Goal: Task Accomplishment & Management: Use online tool/utility

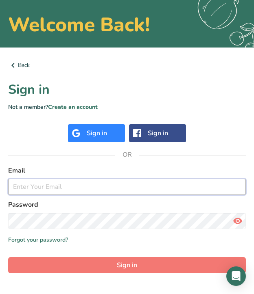
scroll to position [33, 0]
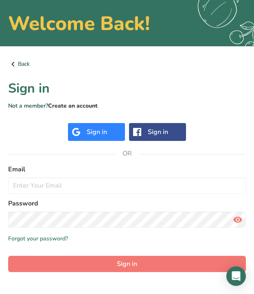
click at [65, 109] on link "Create an account" at bounding box center [73, 106] width 50 height 8
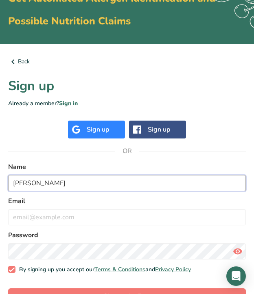
scroll to position [81, 0]
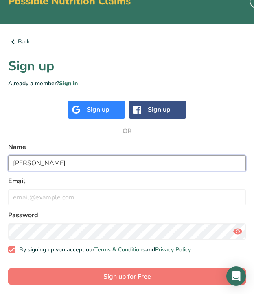
type input "[PERSON_NAME]"
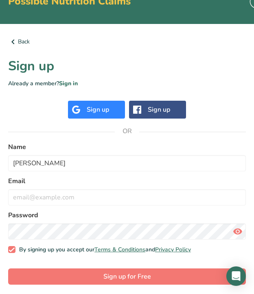
click at [66, 215] on label "Password" at bounding box center [126, 215] width 237 height 10
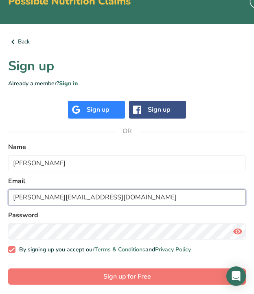
type input "[PERSON_NAME][EMAIL_ADDRESS][DOMAIN_NAME]"
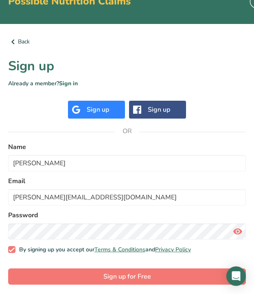
click at [43, 240] on form "Name jayden sparks Email jayden.sparks@chccs.com.au Password By signing up you …" at bounding box center [126, 213] width 237 height 143
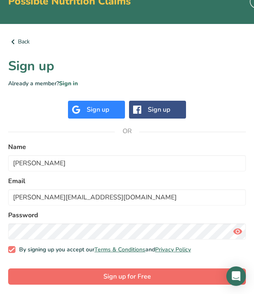
click at [62, 269] on button "Sign up for Free" at bounding box center [126, 277] width 237 height 16
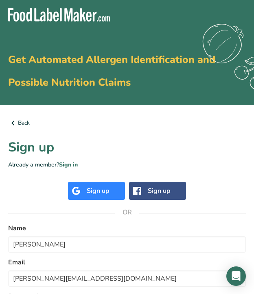
scroll to position [0, 0]
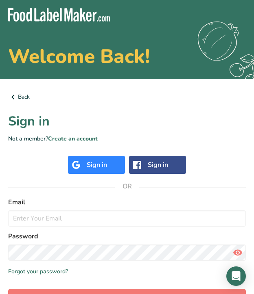
scroll to position [33, 0]
click at [48, 206] on label "Email" at bounding box center [126, 202] width 237 height 10
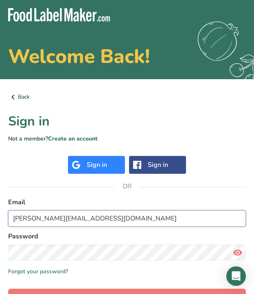
type input "[PERSON_NAME][EMAIL_ADDRESS][DOMAIN_NAME]"
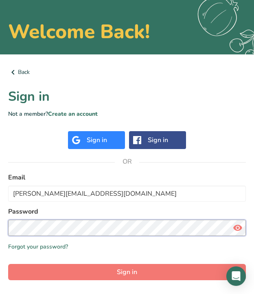
scroll to position [30, 0]
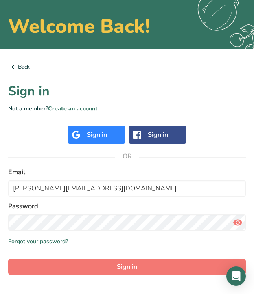
click at [237, 223] on icon at bounding box center [237, 222] width 10 height 15
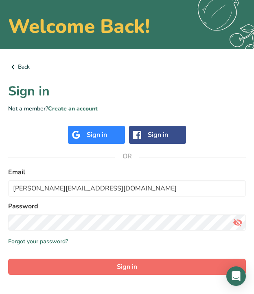
click at [131, 271] on span "Sign in" at bounding box center [127, 267] width 20 height 10
click at [127, 268] on span "Sign in" at bounding box center [127, 267] width 20 height 10
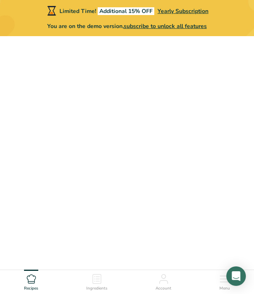
click at [93, 276] on icon at bounding box center [97, 279] width 10 height 10
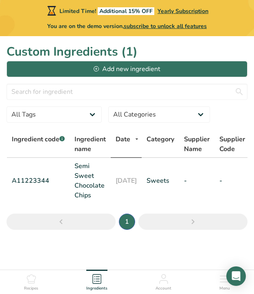
click at [51, 276] on ul "Recipes Ingredients Account Menu" at bounding box center [127, 281] width 254 height 22
click at [43, 276] on ul "Recipes Ingredients Account Menu" at bounding box center [127, 281] width 254 height 22
click at [34, 278] on icon at bounding box center [31, 279] width 10 height 10
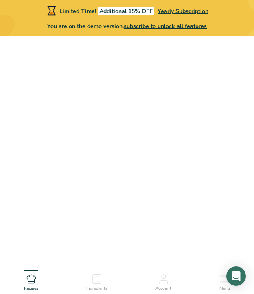
click at [160, 281] on icon at bounding box center [163, 282] width 8 height 3
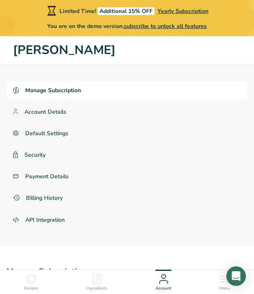
click at [99, 284] on div "Ingredients" at bounding box center [96, 281] width 21 height 22
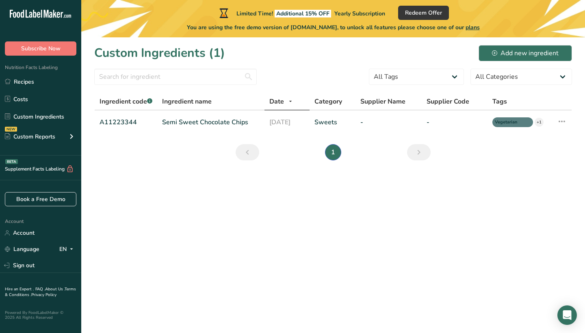
click at [162, 87] on div at bounding box center [175, 79] width 163 height 21
click at [162, 85] on div at bounding box center [175, 79] width 163 height 21
click at [162, 80] on input "text" at bounding box center [175, 77] width 163 height 16
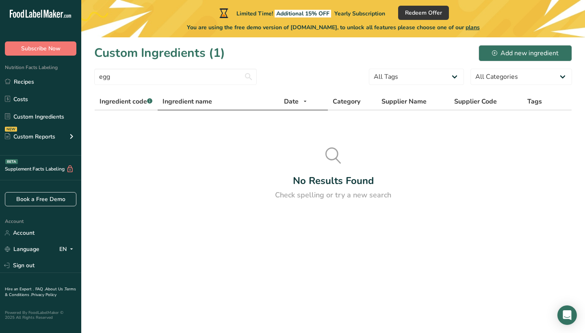
click at [195, 106] on span "Ingredient name" at bounding box center [188, 102] width 50 height 10
click at [140, 74] on input "egg" at bounding box center [175, 77] width 163 height 16
type input "e"
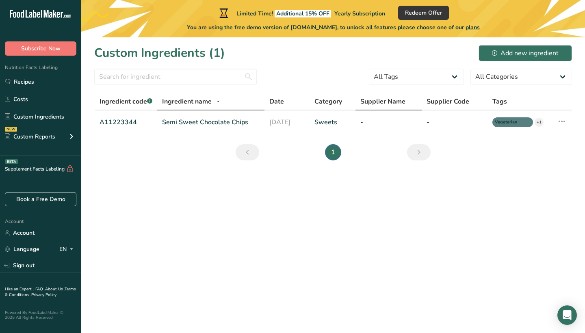
click at [253, 109] on th "Supplier Name" at bounding box center [389, 101] width 66 height 17
click at [194, 68] on section "Custom Ingredients (1) Add new ingredient All Tags Source of Antioxidants [MEDI…" at bounding box center [333, 105] width 504 height 136
click at [194, 76] on input "text" at bounding box center [175, 77] width 163 height 16
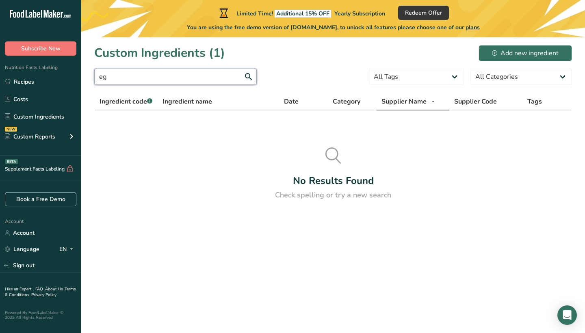
type input "e"
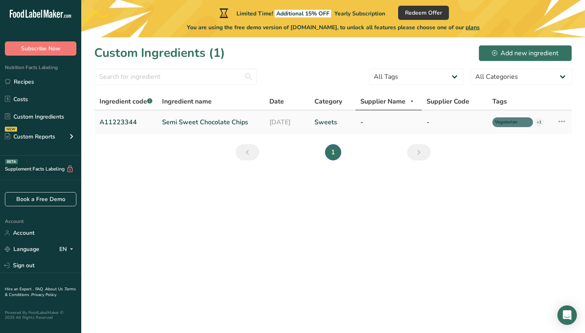
click at [253, 122] on icon at bounding box center [562, 121] width 10 height 15
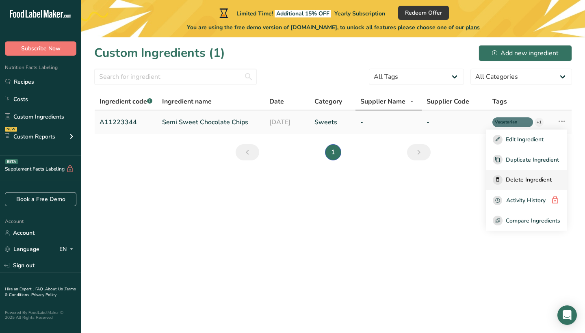
click at [253, 180] on span "Delete Ingredient" at bounding box center [529, 180] width 46 height 9
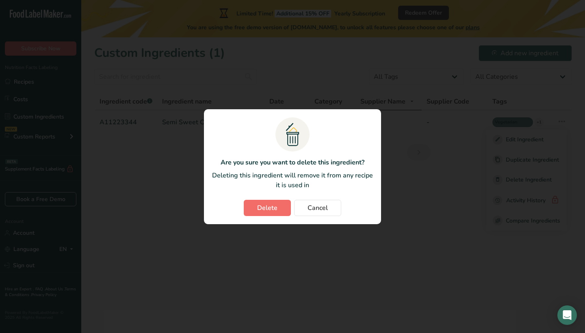
click at [253, 211] on button "Delete" at bounding box center [267, 208] width 47 height 16
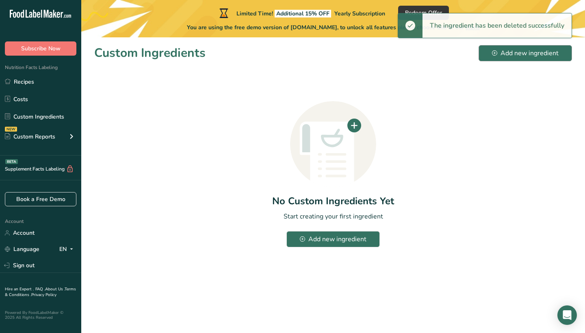
click at [253, 54] on div "Add new ingredient" at bounding box center [525, 53] width 67 height 10
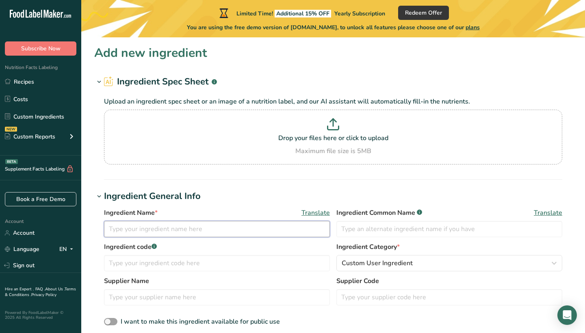
click at [197, 237] on input "text" at bounding box center [217, 229] width 226 height 16
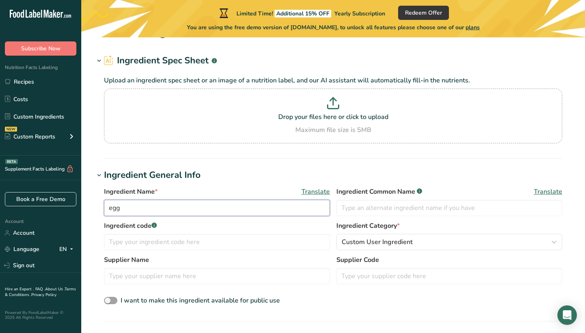
scroll to position [22, 0]
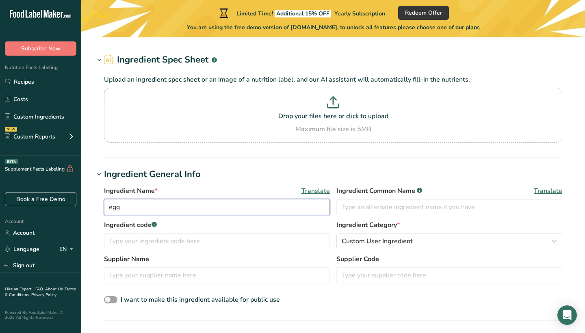
type input "egg"
click at [162, 232] on div "Ingredient code .a-a{fill:#347362;}.b-a{fill:#fff;}" at bounding box center [217, 234] width 226 height 29
click at [161, 242] on input "text" at bounding box center [217, 241] width 226 height 16
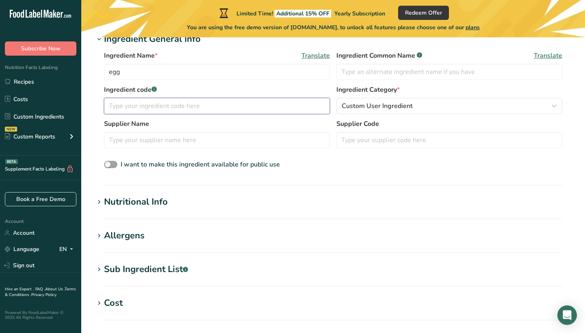
scroll to position [161, 0]
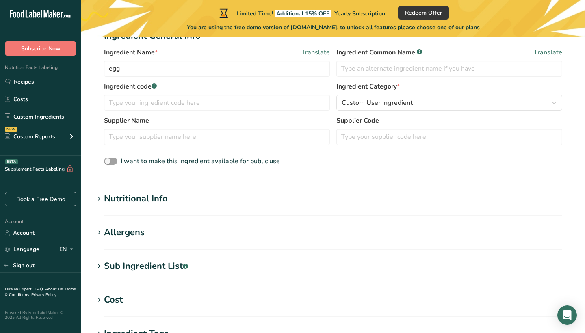
click at [172, 206] on section "Nutritional Info Serving Size .a-a{fill:#347362;}.b-a{fill:#fff;} Add ingredien…" at bounding box center [333, 204] width 478 height 24
click at [148, 194] on div "Nutritional Info" at bounding box center [136, 198] width 64 height 13
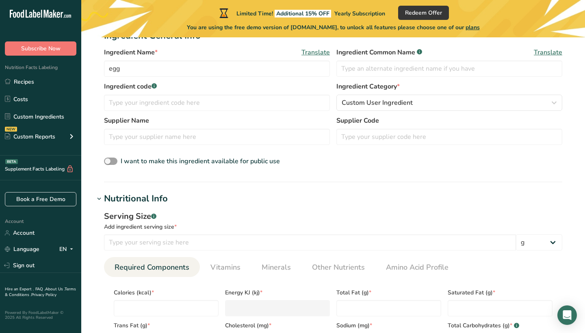
click at [153, 204] on div "Nutritional Info" at bounding box center [136, 198] width 64 height 13
